Goal: Task Accomplishment & Management: Manage account settings

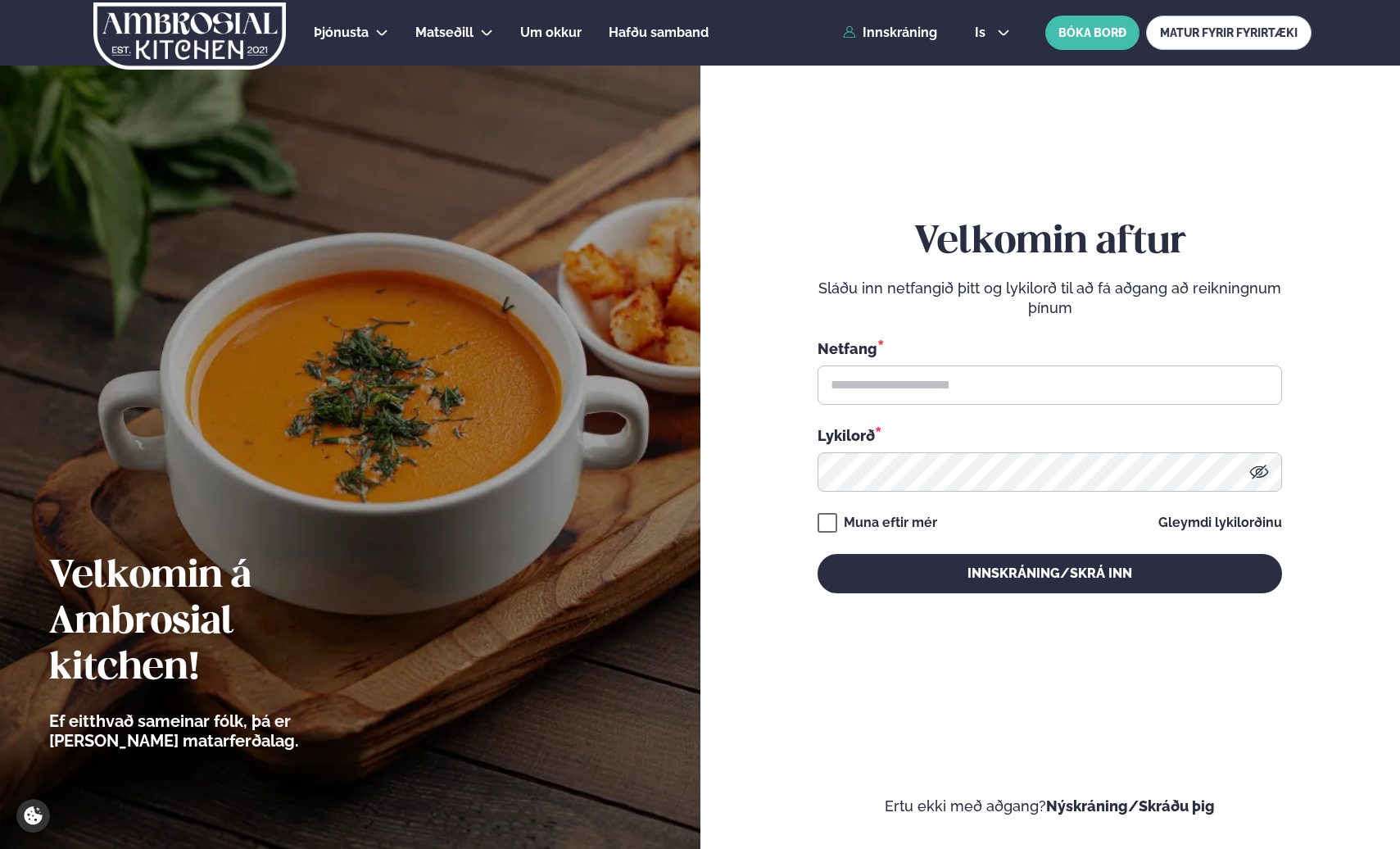
click at [1023, 406] on div "Netfang * Lykilorð *" at bounding box center [1049, 414] width 464 height 154
click at [887, 396] on input "text" at bounding box center [1049, 385] width 464 height 39
type input "**********"
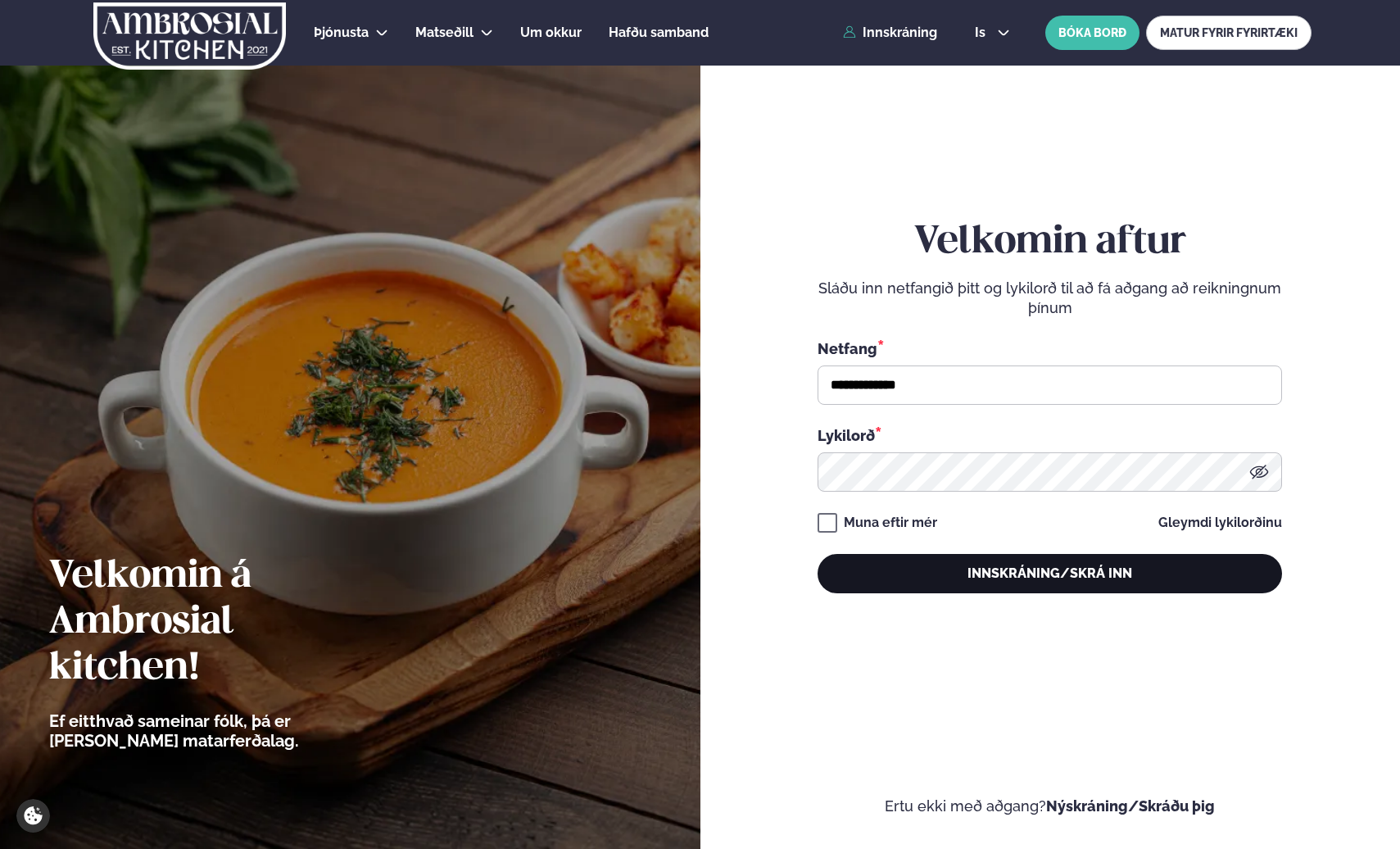
click at [985, 565] on button "Innskráning/Skrá inn" at bounding box center [1049, 573] width 464 height 39
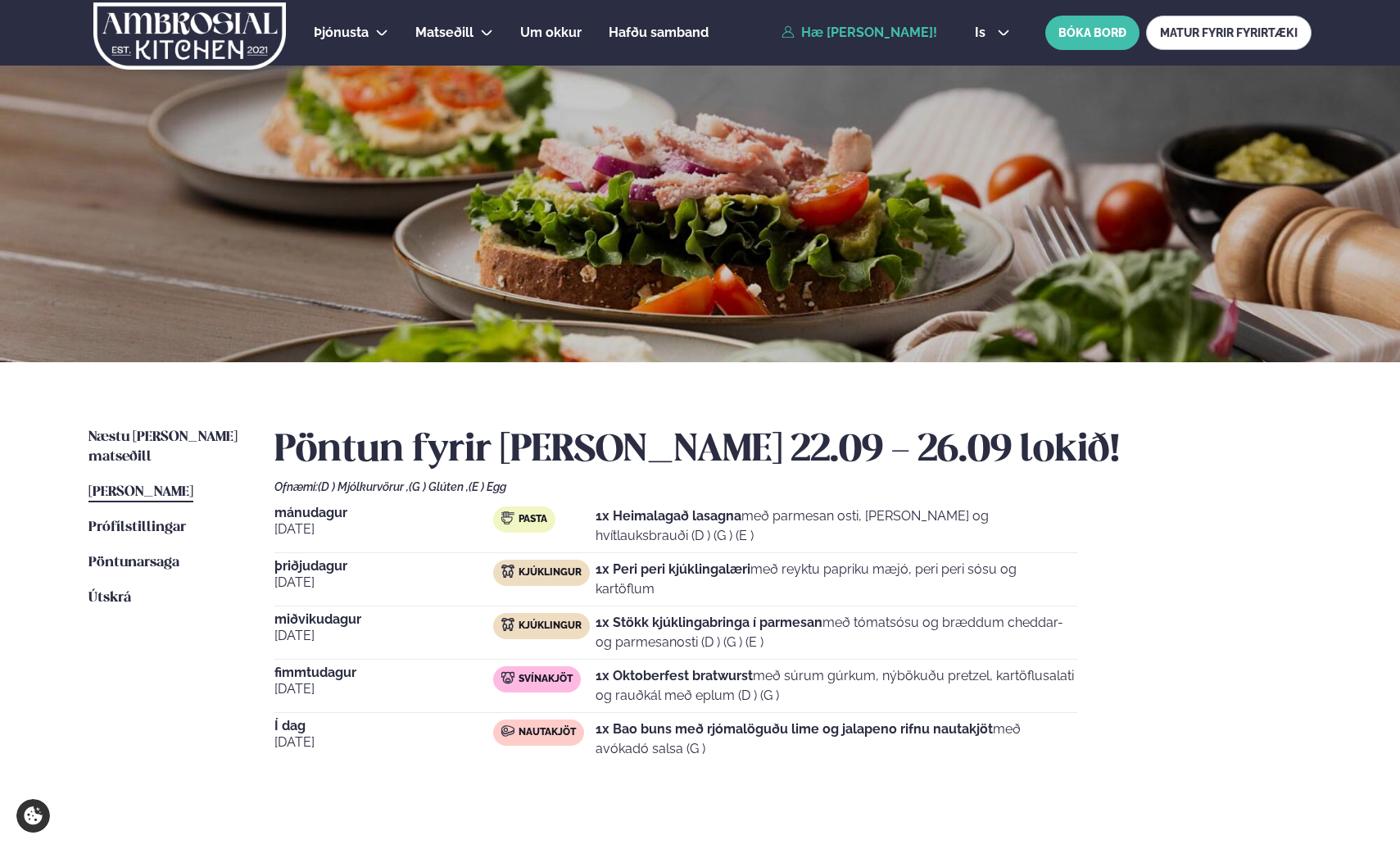
click at [135, 425] on div "Næstu [PERSON_NAME] matseðill Næsta vika [PERSON_NAME] matseðill [PERSON_NAME] …" at bounding box center [700, 614] width 1321 height 504
click at [195, 436] on span "Næstu [PERSON_NAME] matseðill" at bounding box center [163, 447] width 149 height 34
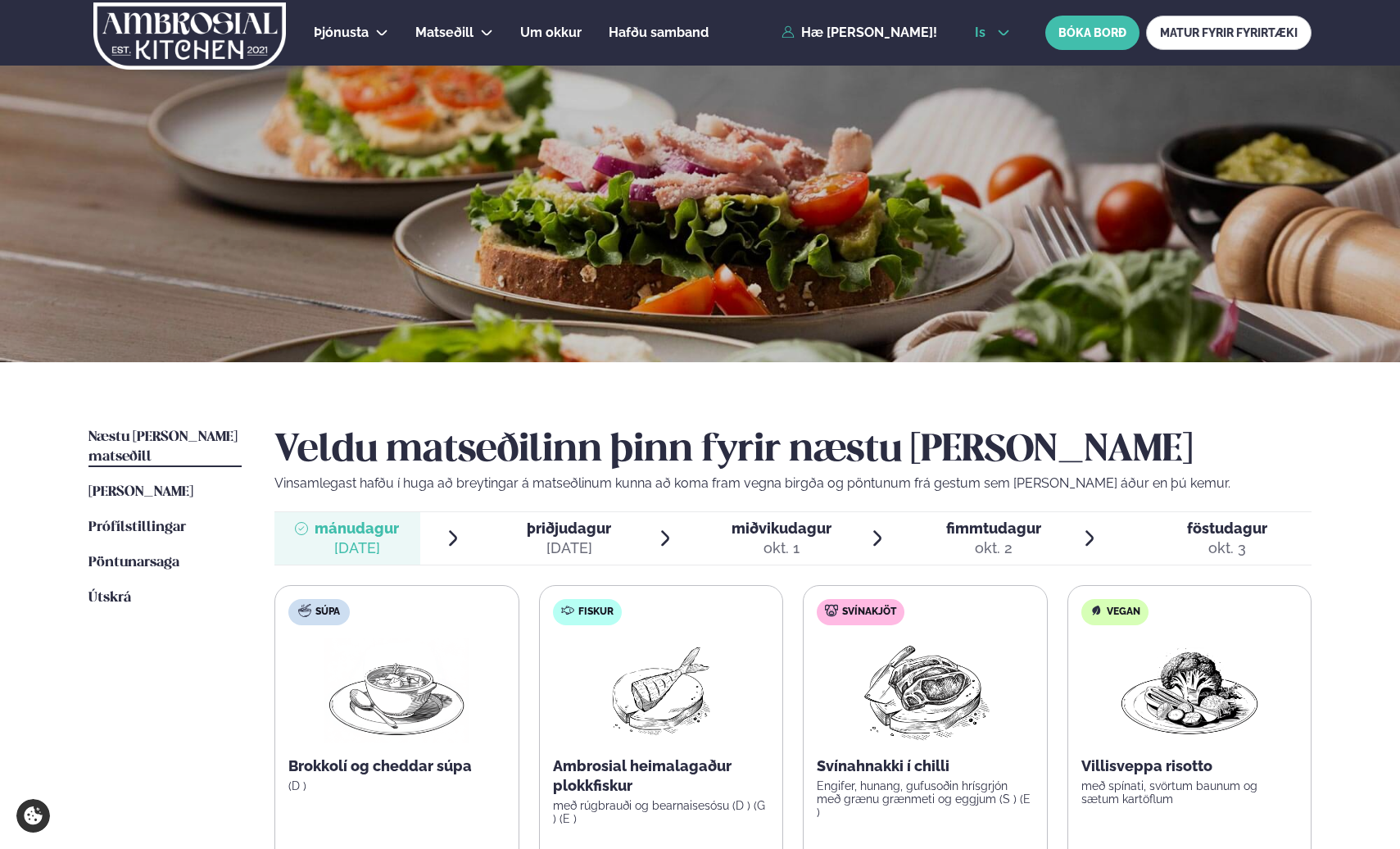
click at [995, 21] on div "is en is BÓKA BORÐ MATUR FYRIR FYRIRTÆKI" at bounding box center [1136, 33] width 350 height 35
click at [1000, 26] on icon at bounding box center [1003, 32] width 13 height 13
click at [993, 69] on link "en" at bounding box center [992, 63] width 62 height 33
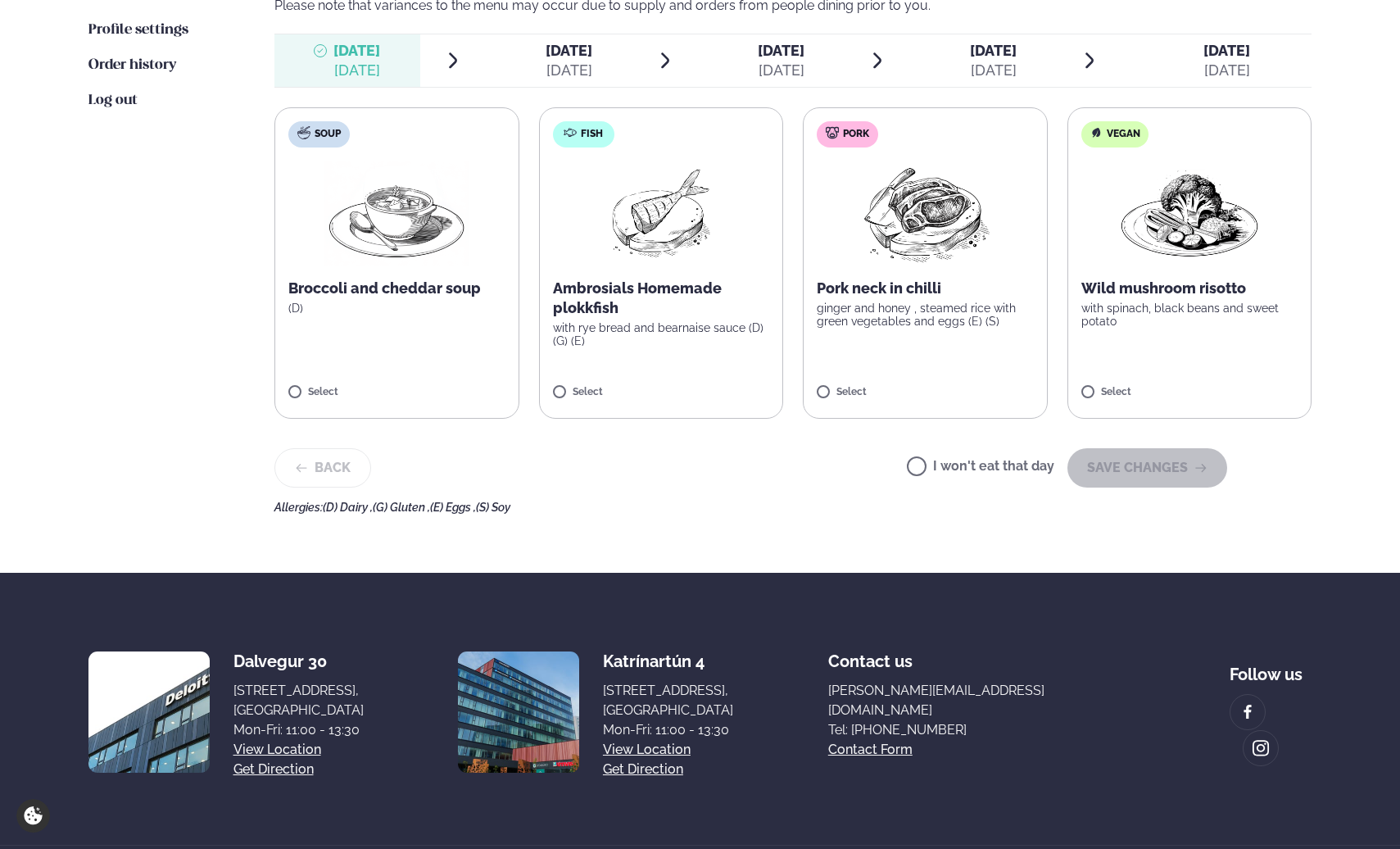
scroll to position [373, 0]
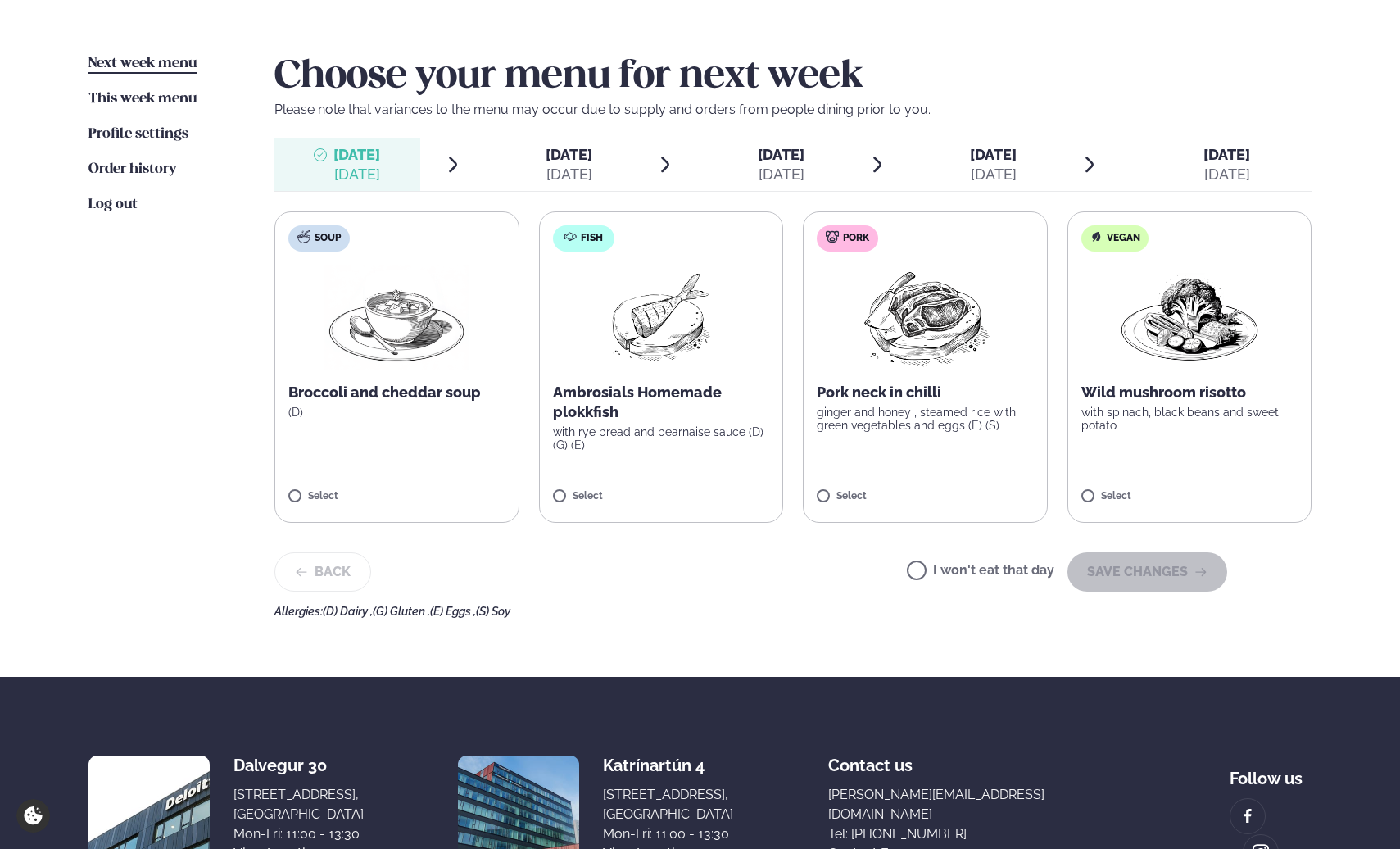
click at [1000, 568] on label "I won't eat that day" at bounding box center [981, 572] width 148 height 17
click at [1167, 582] on button "SAVE CHANGES" at bounding box center [1147, 571] width 160 height 39
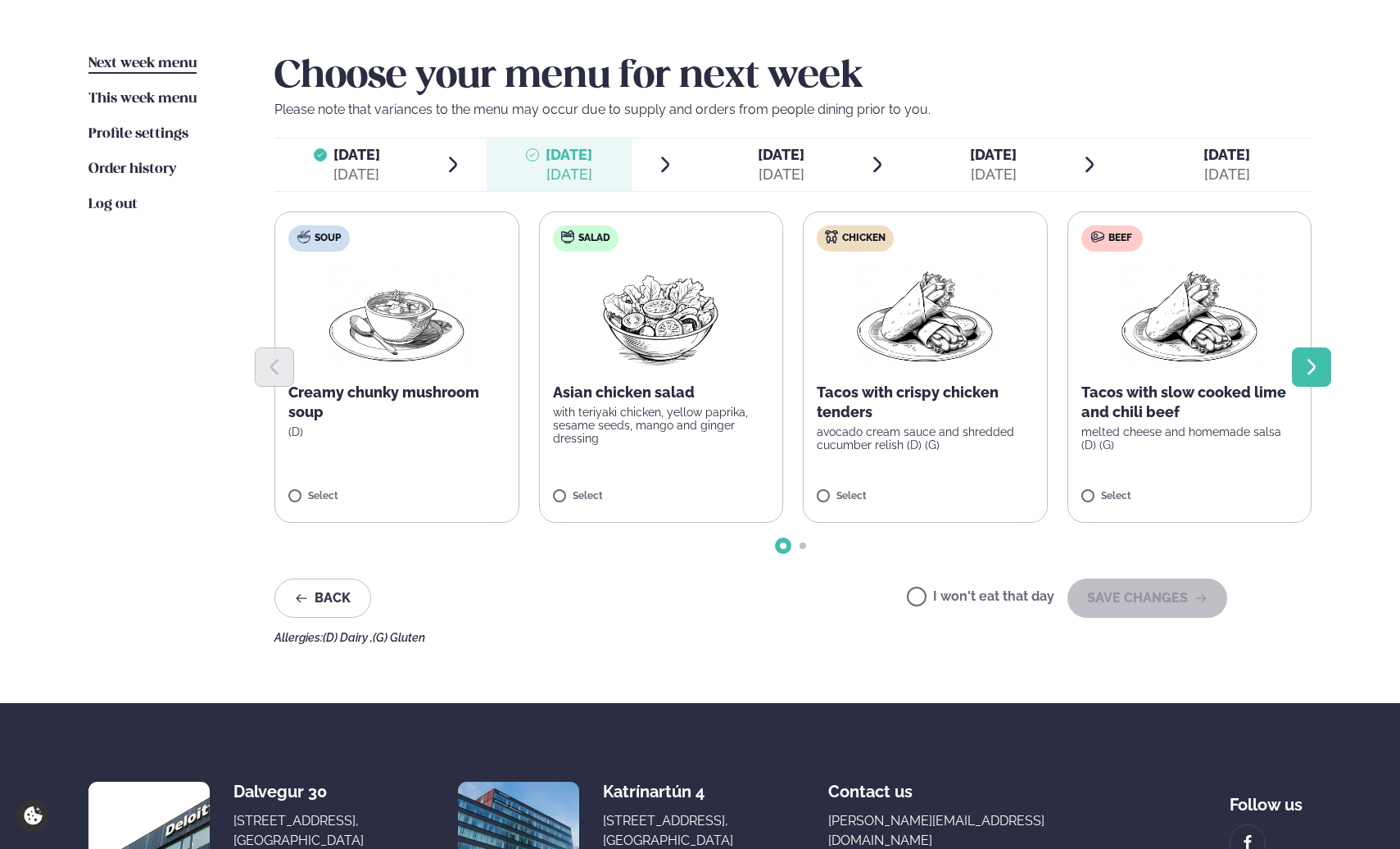
click at [1318, 379] on button "Next slide" at bounding box center [1311, 366] width 39 height 39
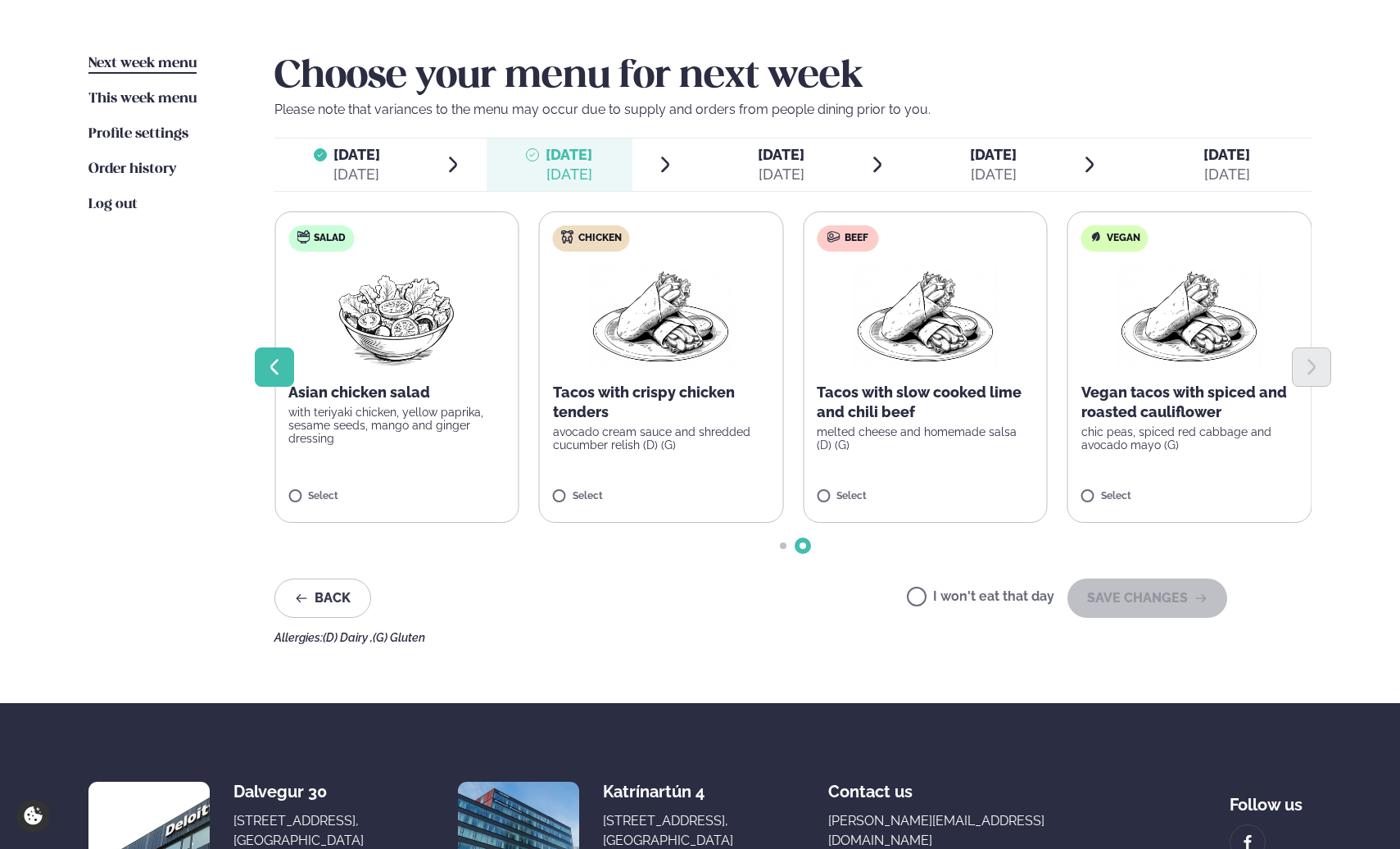
click at [277, 372] on icon "Previous slide" at bounding box center [273, 366] width 8 height 16
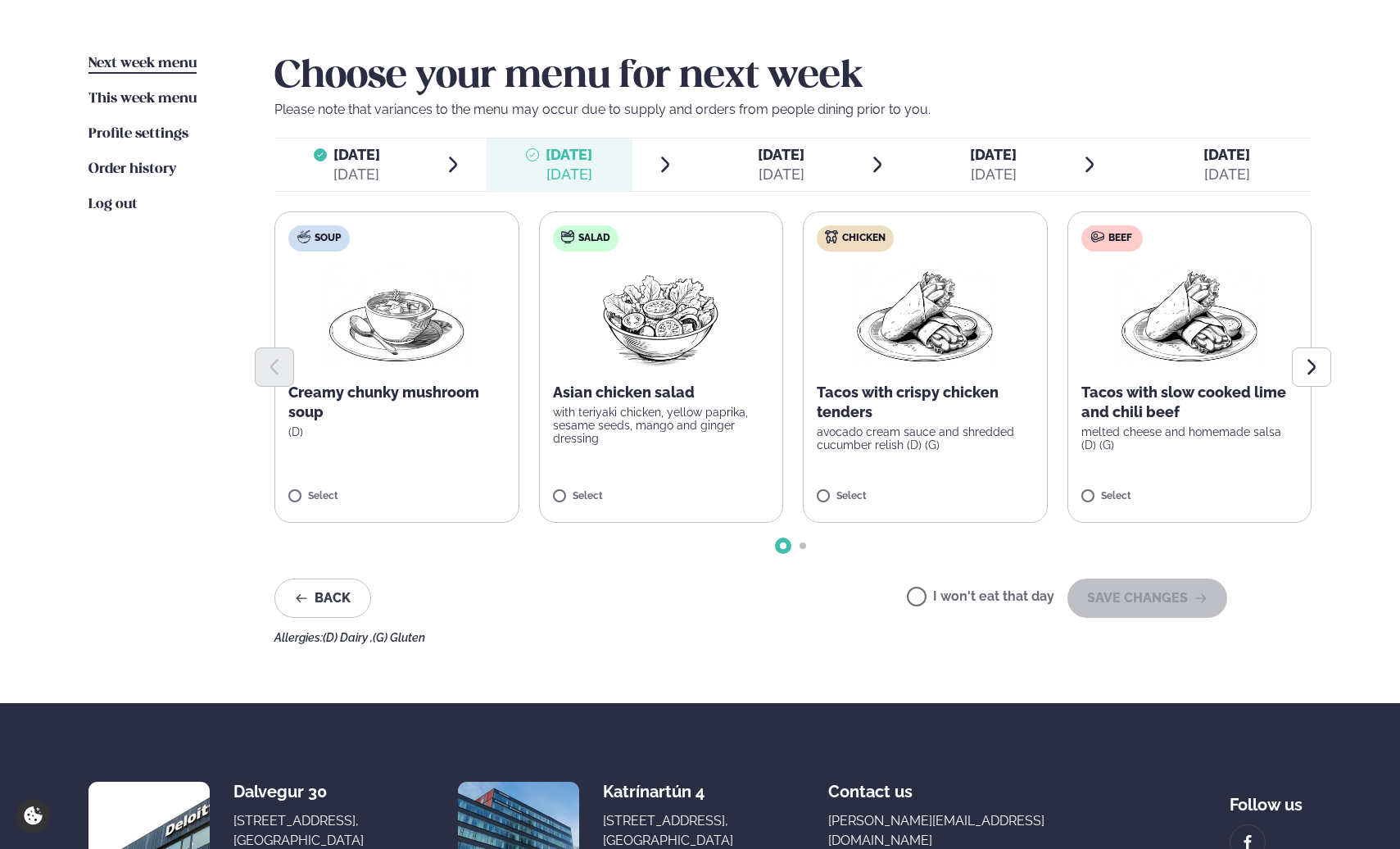
click at [951, 422] on div "Tacos with crispy chicken tenders avocado cream sauce and shredded cucumber rel…" at bounding box center [925, 417] width 217 height 69
click at [340, 452] on label "Soup Creamy chunky mushroom soup (D) Select" at bounding box center [397, 367] width 245 height 312
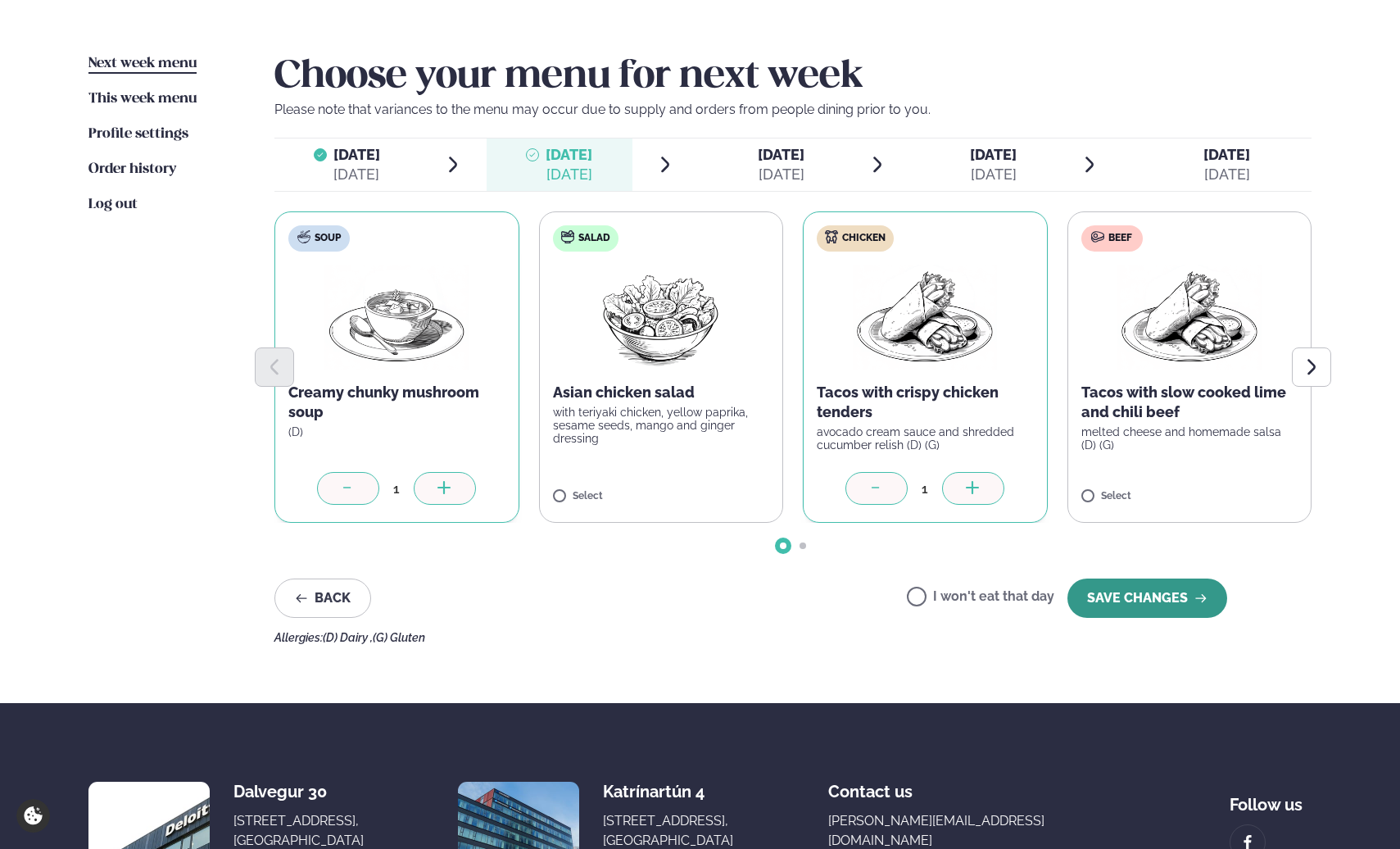
click at [1159, 601] on button "SAVE CHANGES" at bounding box center [1147, 597] width 160 height 39
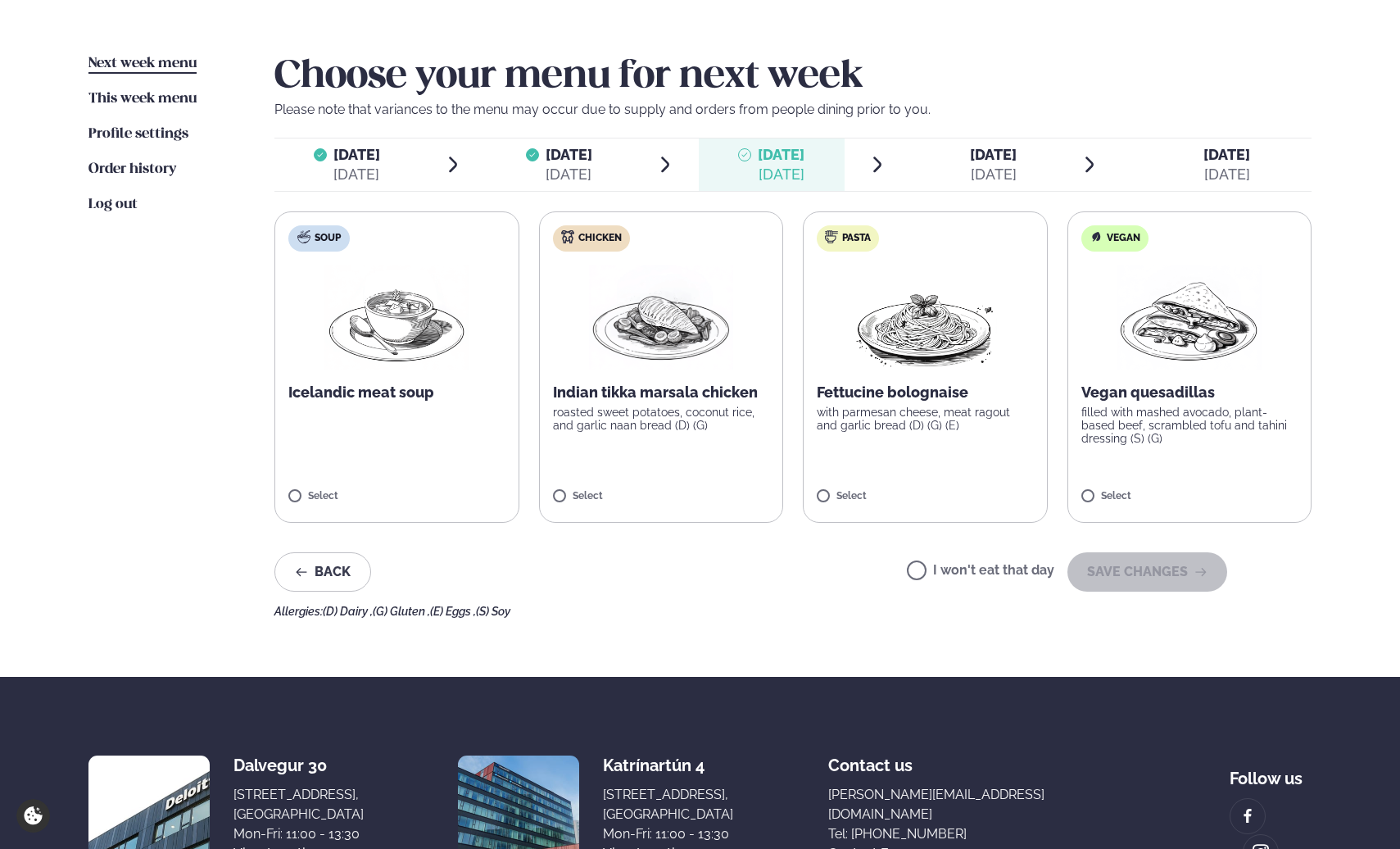
click at [900, 418] on p "with parmesan cheese, meat ragout and garlic bread (D) (G) (E)" at bounding box center [925, 418] width 217 height 26
click at [1170, 575] on button "SAVE CHANGES" at bounding box center [1147, 571] width 160 height 39
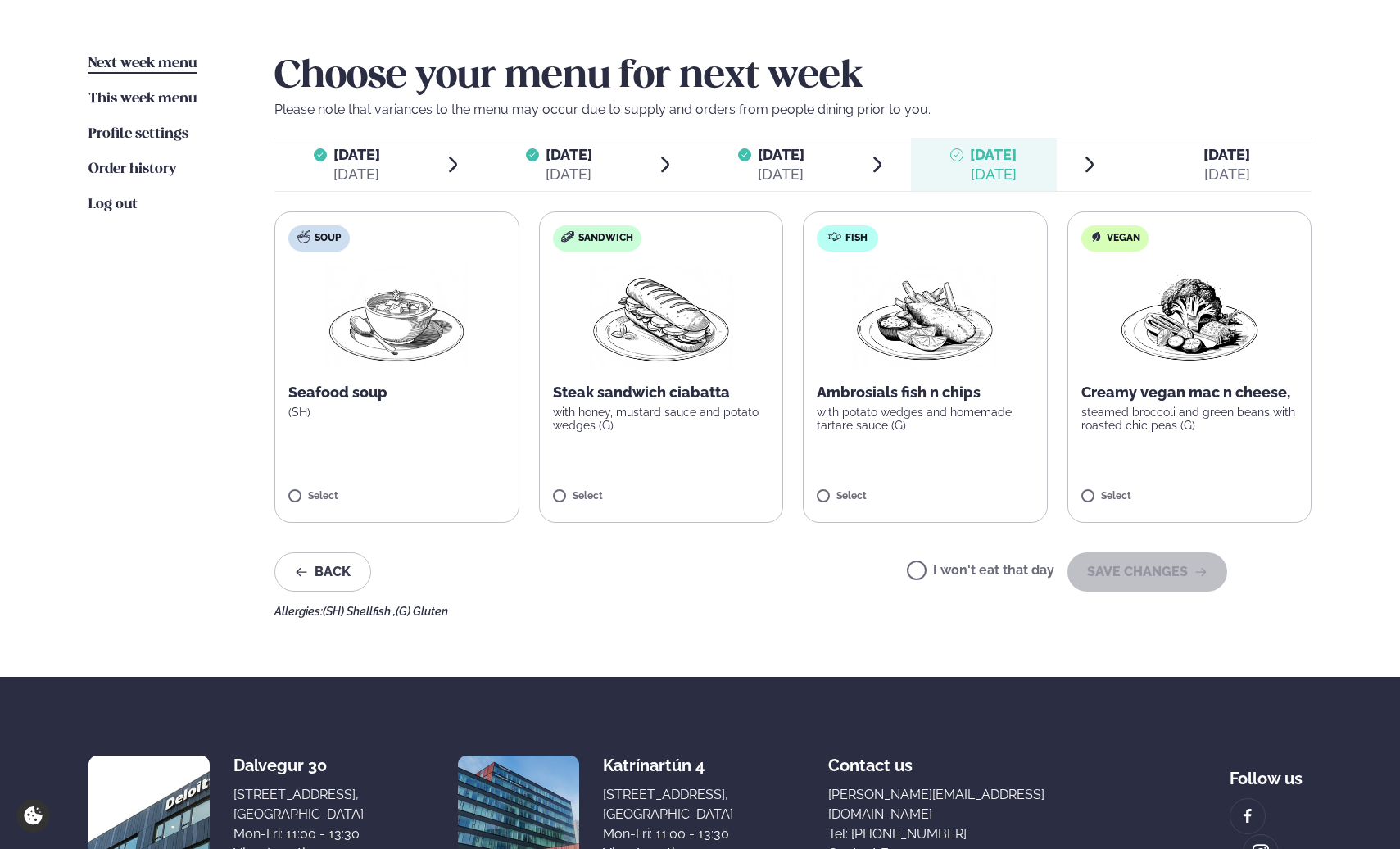
click at [953, 473] on label "Fish Ambrosials fish n chips with potato wedges and homemade tartare sauce (G) …" at bounding box center [925, 367] width 245 height 312
click at [1137, 562] on button "SAVE CHANGES" at bounding box center [1147, 571] width 160 height 39
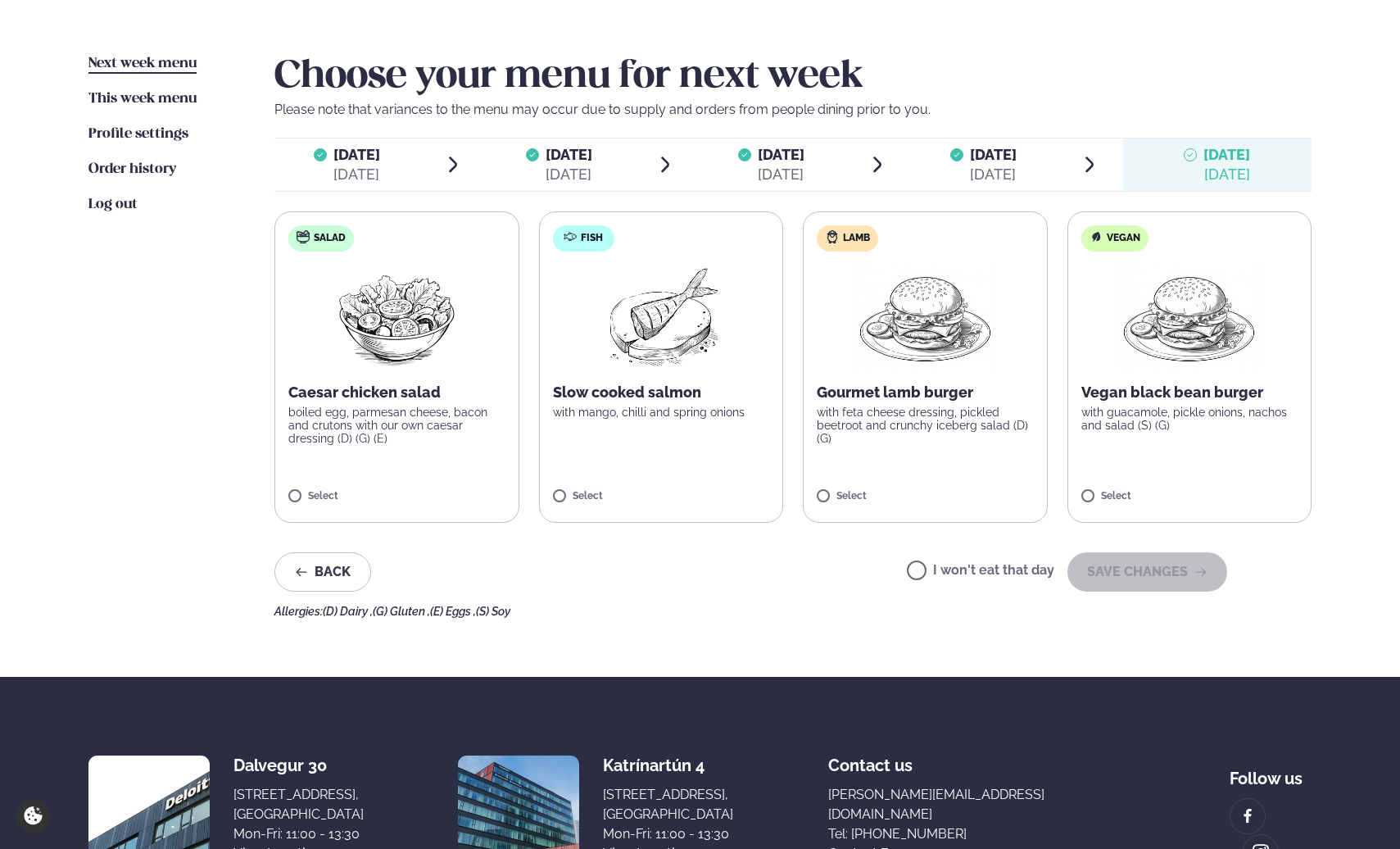
click at [983, 564] on label "I won't eat that day" at bounding box center [981, 572] width 148 height 17
click at [1131, 567] on button "SAVE CHANGES" at bounding box center [1147, 571] width 160 height 39
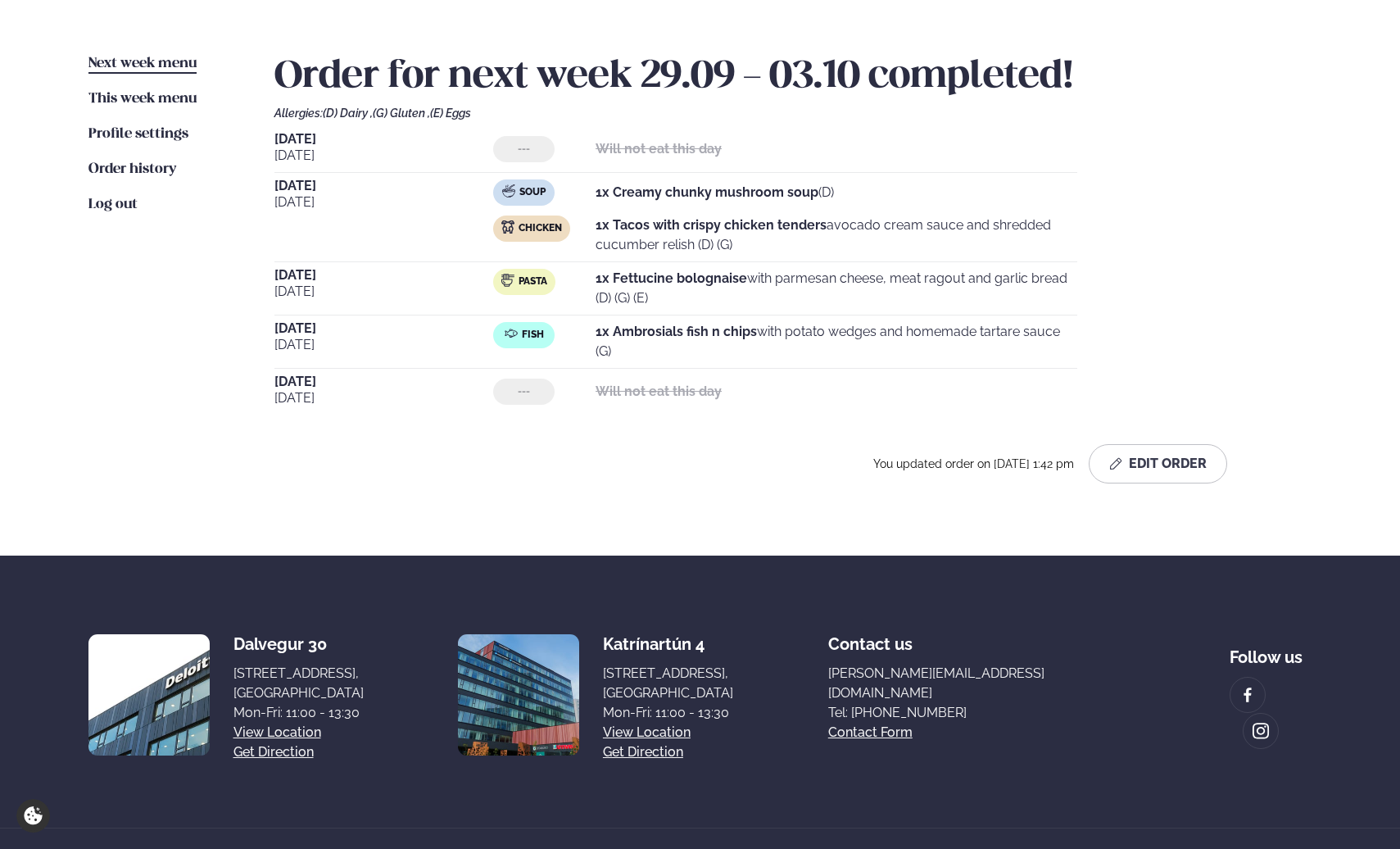
drag, startPoint x: 674, startPoint y: 366, endPoint x: 263, endPoint y: 189, distance: 447.5
click at [263, 189] on div "Next week menu Next week This week menu This week Profile settings Settings Ord…" at bounding box center [700, 272] width 1321 height 567
copy div "[DATE] Soup 1x Creamy chunky mushroom soup (D) Chicken 1x Tacos with crispy chi…"
drag, startPoint x: 686, startPoint y: 529, endPoint x: 649, endPoint y: 530, distance: 37.0
click at [686, 529] on div "Next week menu Next week This week menu This week Profile settings Settings Ord…" at bounding box center [700, 272] width 1321 height 567
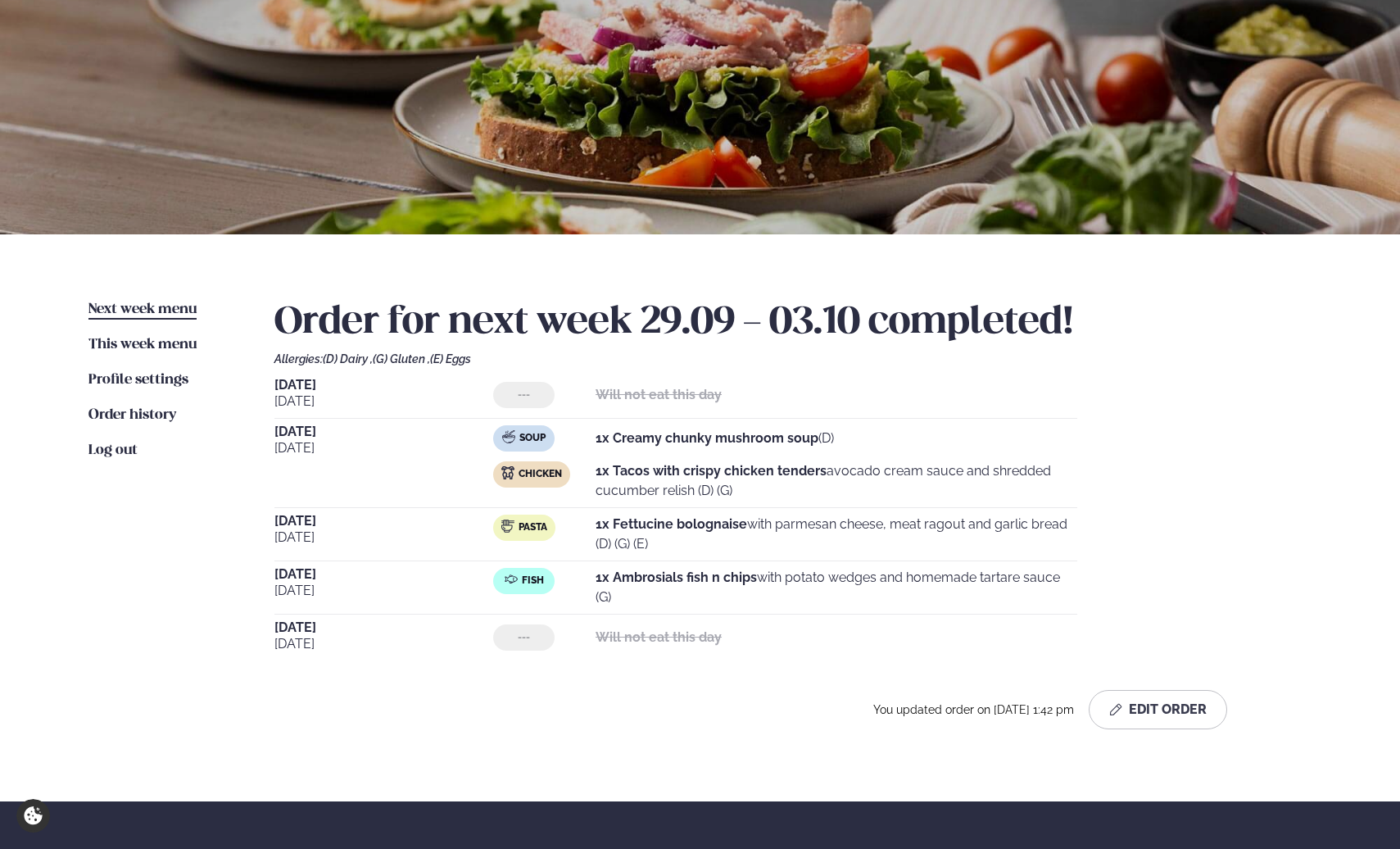
scroll to position [0, 0]
